Goal: Task Accomplishment & Management: Manage account settings

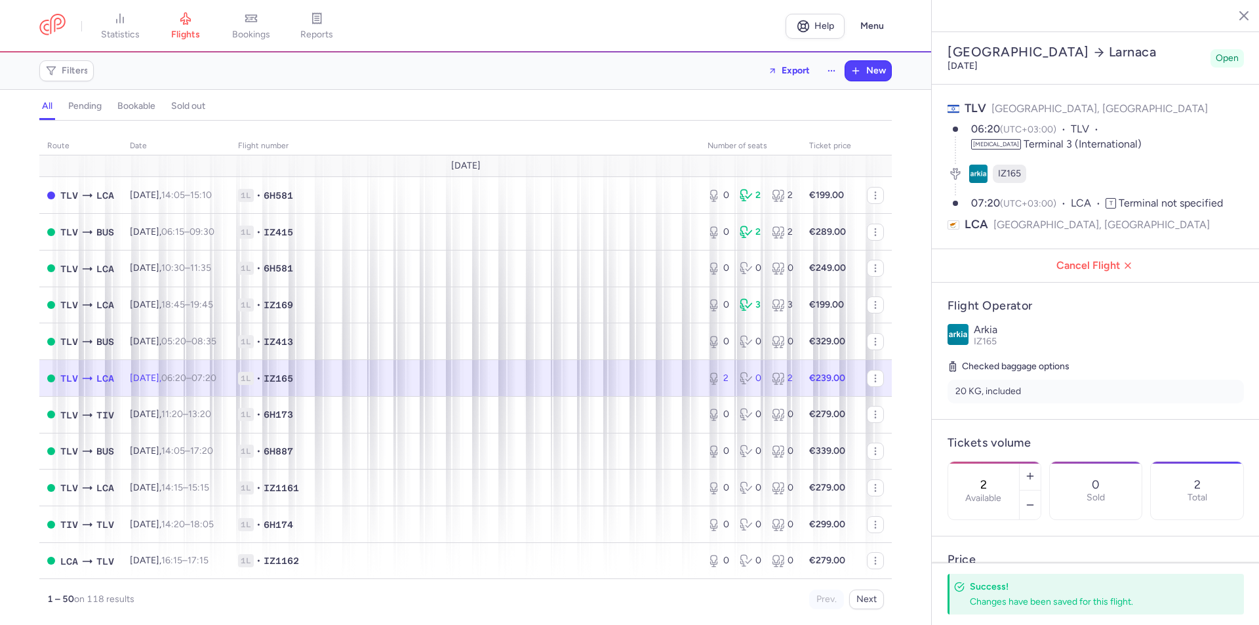
select select "hours"
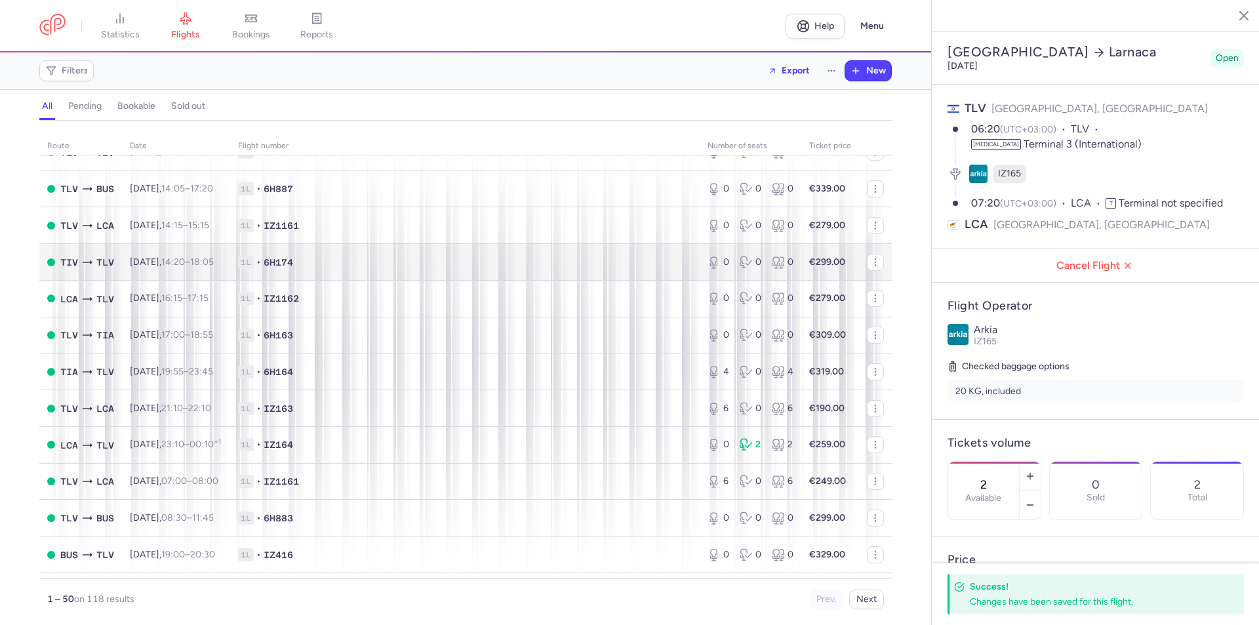
scroll to position [66, 0]
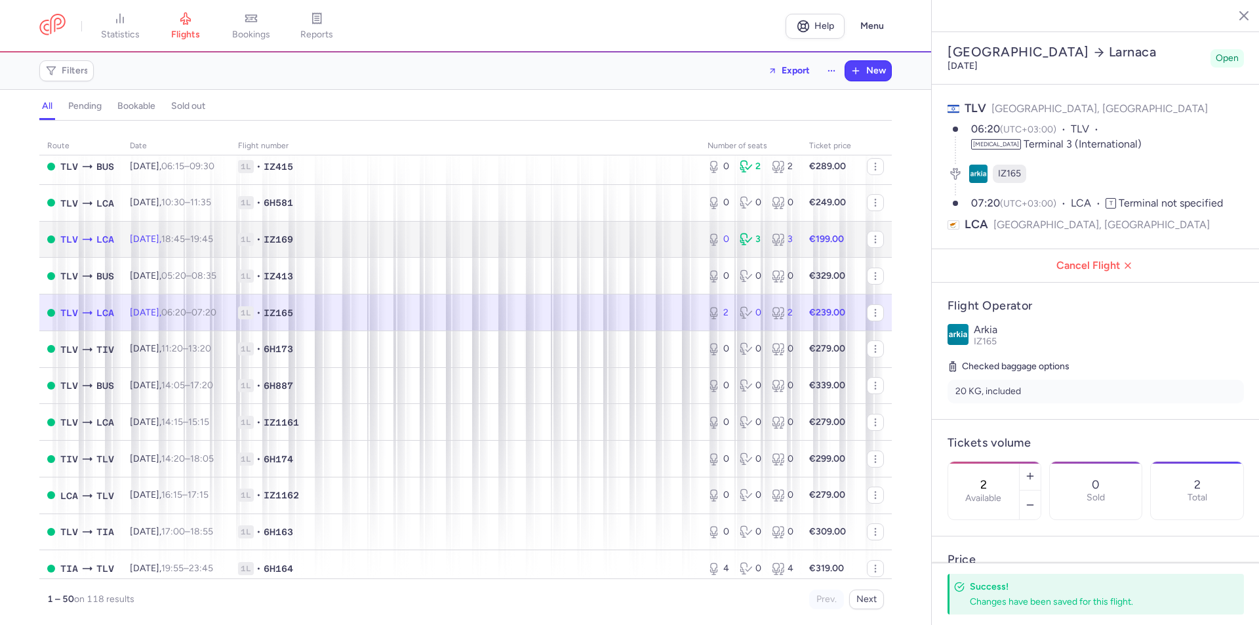
click at [484, 232] on td "1L • IZ169" at bounding box center [464, 239] width 469 height 37
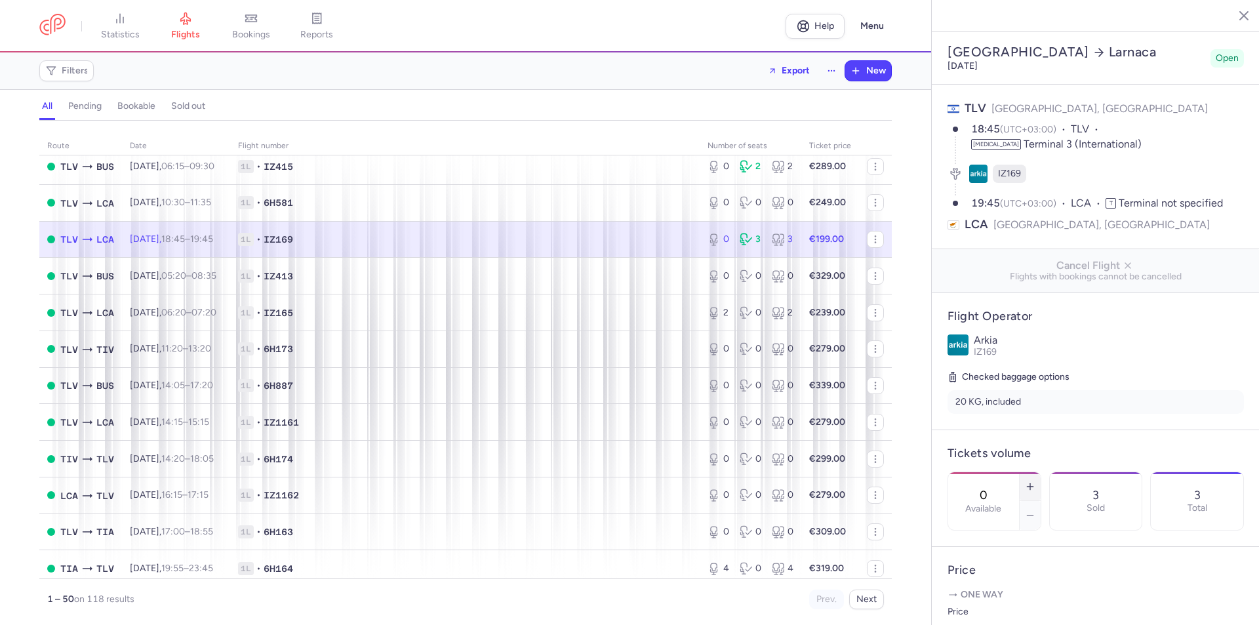
click at [1032, 486] on line "button" at bounding box center [1030, 486] width 6 height 0
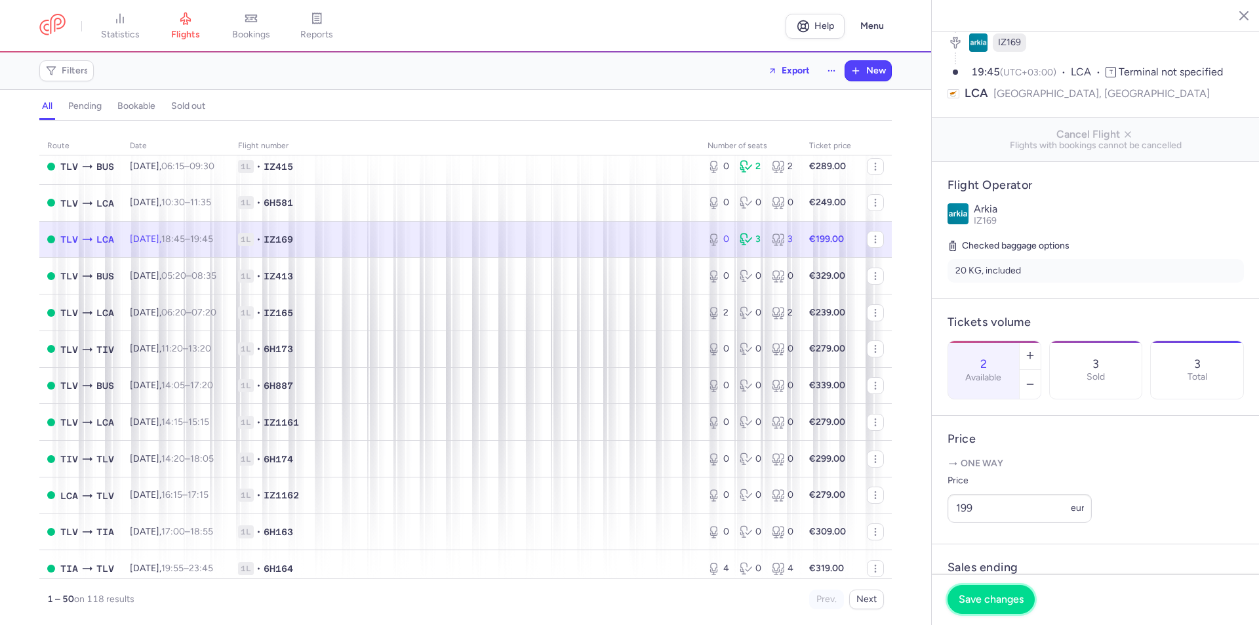
click at [992, 597] on span "Save changes" at bounding box center [990, 599] width 65 height 12
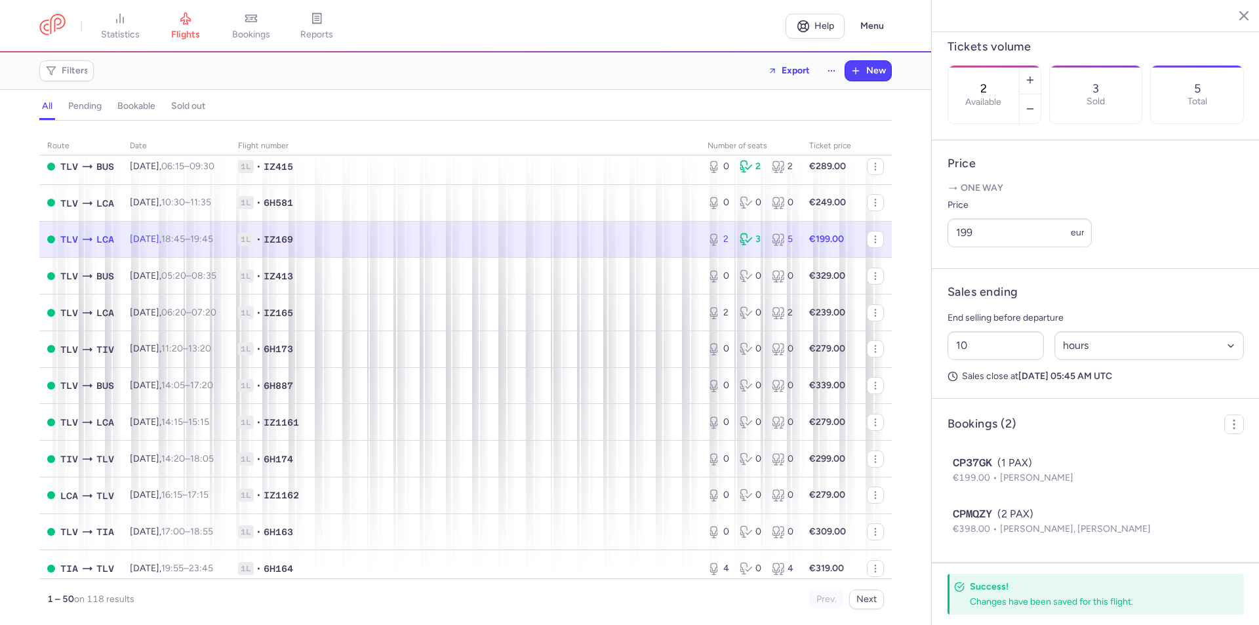
scroll to position [0, 0]
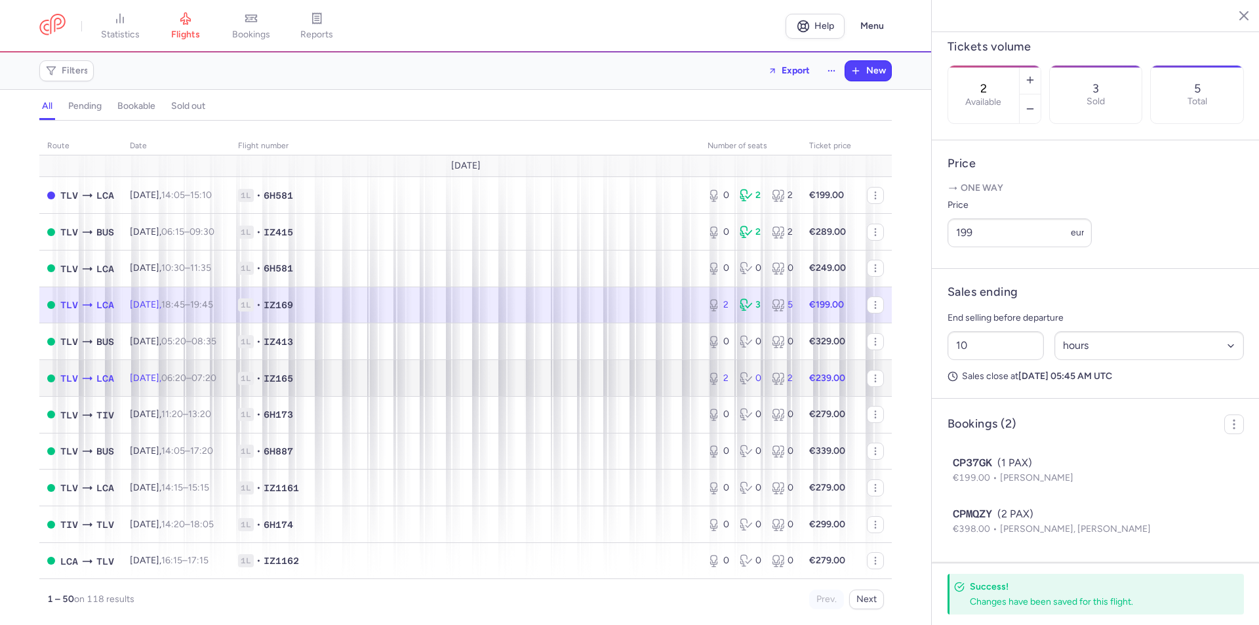
click at [471, 372] on span "1L • IZ165" at bounding box center [465, 378] width 454 height 13
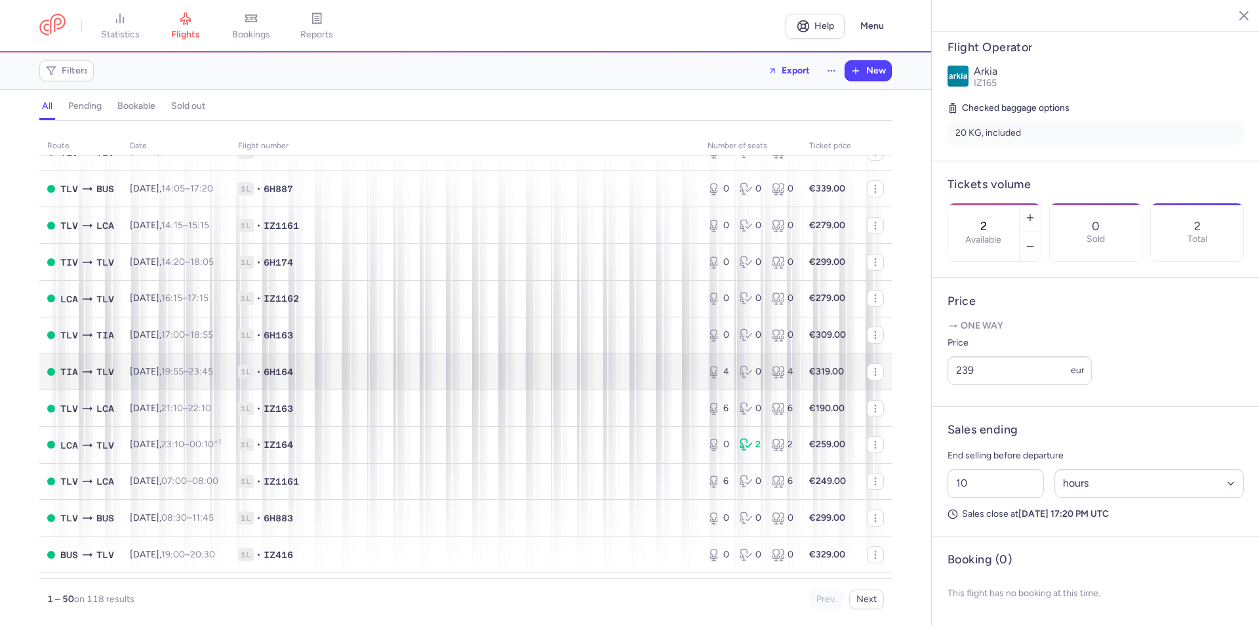
scroll to position [459, 0]
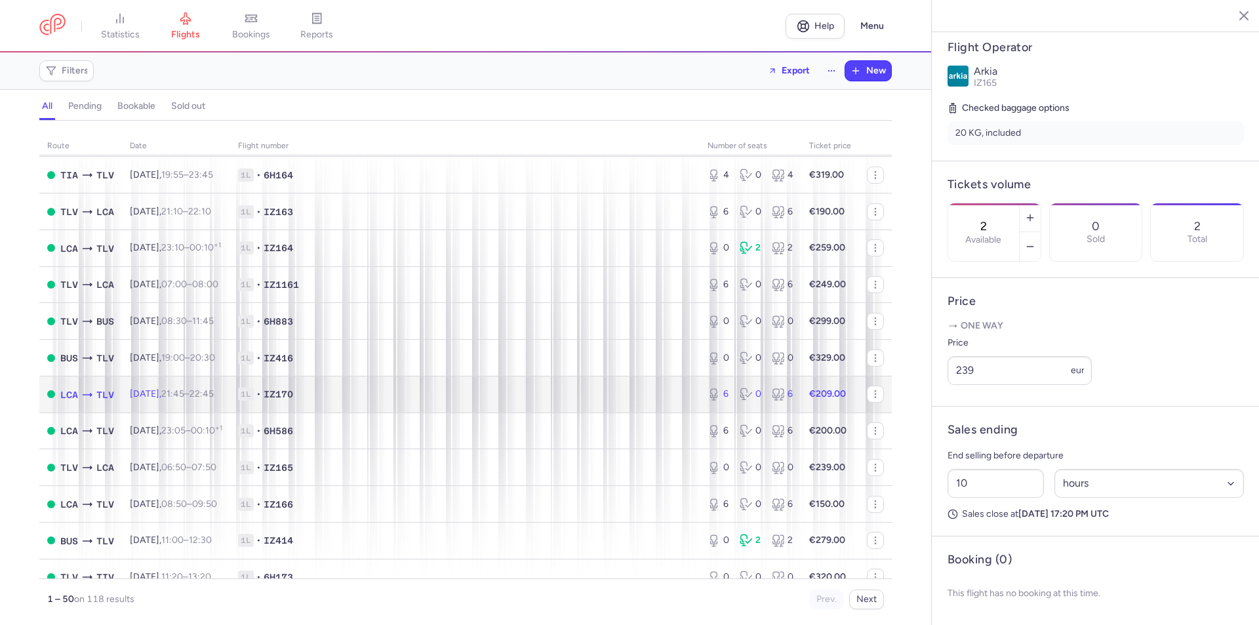
click at [484, 391] on span "1L • IZ170" at bounding box center [465, 393] width 454 height 13
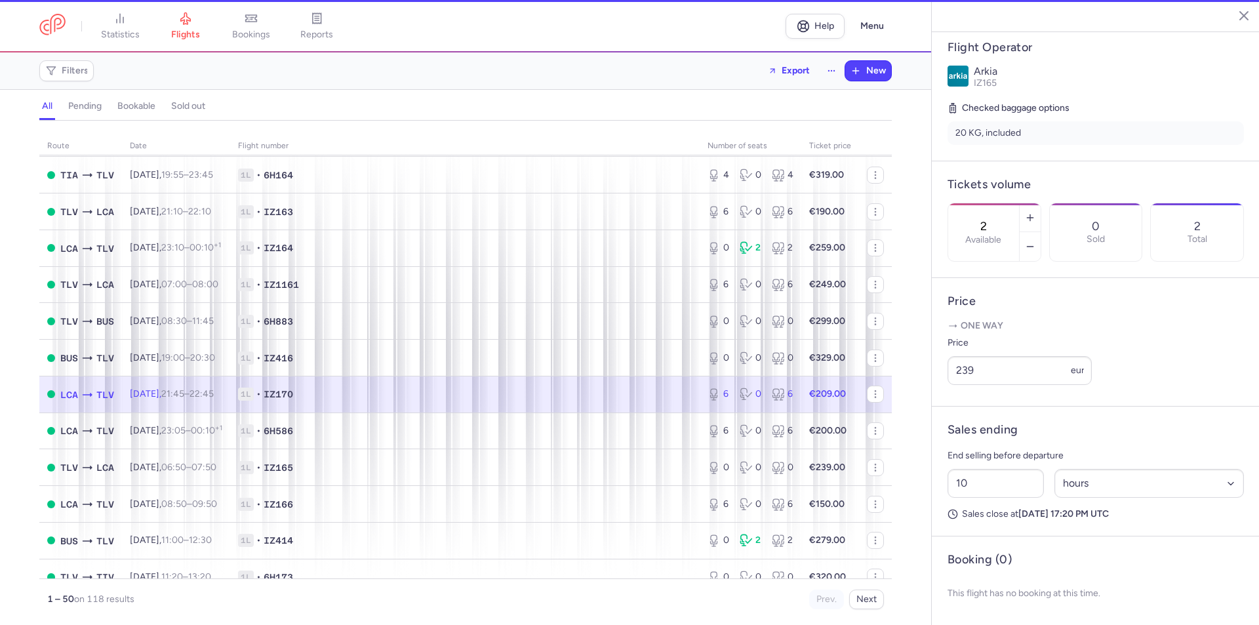
type input "6"
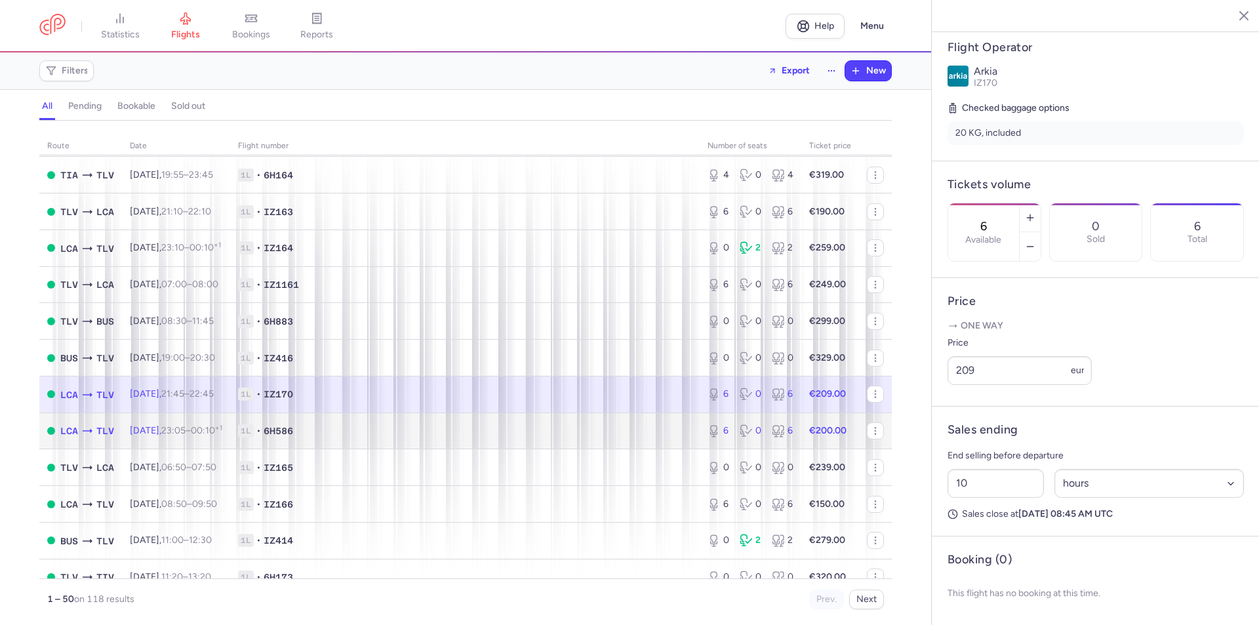
click at [484, 421] on td "1L • 6H586" at bounding box center [464, 430] width 469 height 37
